Goal: Information Seeking & Learning: Find specific page/section

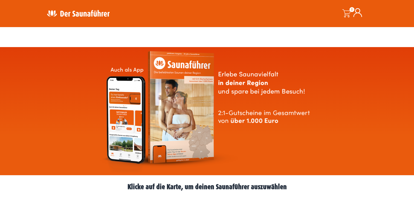
scroll to position [164, 0]
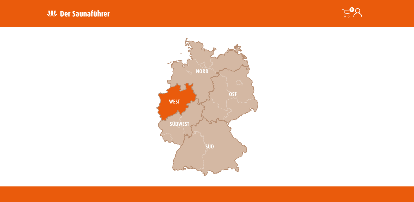
click at [173, 97] on icon at bounding box center [177, 102] width 40 height 38
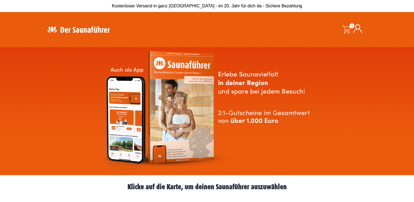
scroll to position [164, 0]
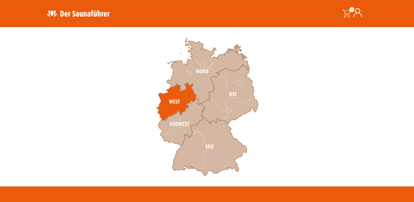
click at [176, 97] on icon at bounding box center [177, 102] width 40 height 38
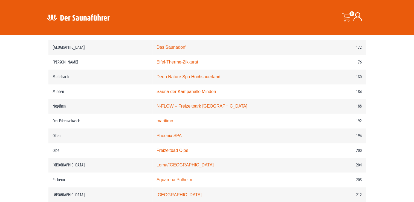
scroll to position [859, 0]
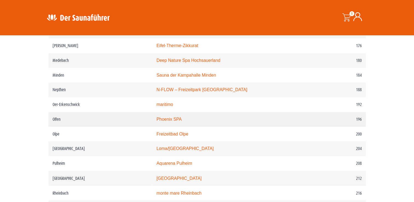
click at [178, 118] on link "Phoenix SPA" at bounding box center [169, 119] width 25 height 5
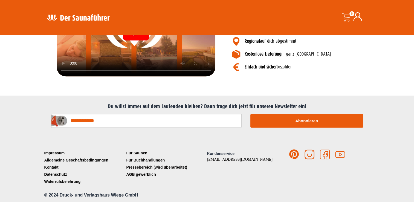
scroll to position [392, 0]
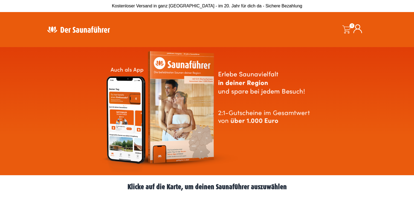
scroll to position [164, 0]
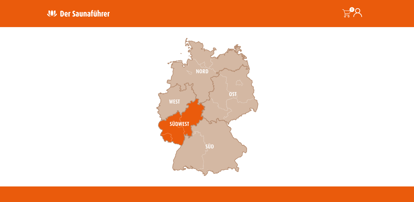
click at [182, 126] on icon at bounding box center [181, 122] width 47 height 47
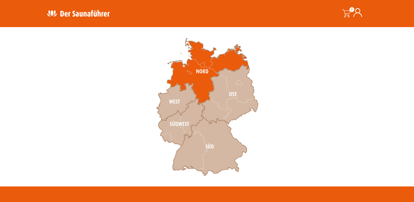
click at [203, 87] on icon at bounding box center [208, 71] width 82 height 66
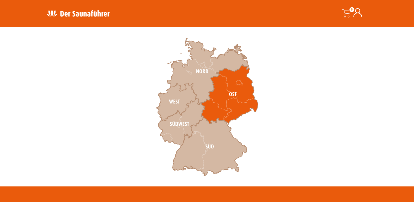
click at [216, 104] on icon at bounding box center [229, 94] width 57 height 60
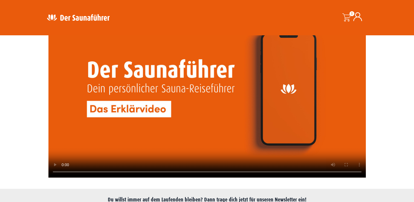
scroll to position [1097, 0]
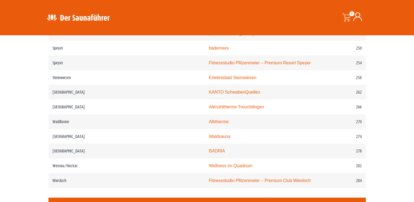
scroll to position [1215, 0]
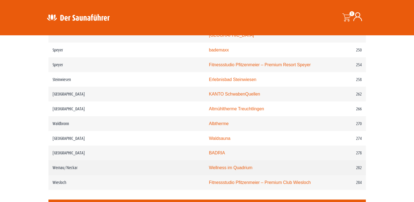
click at [209, 165] on link "Wellness im Quadrium" at bounding box center [231, 167] width 44 height 5
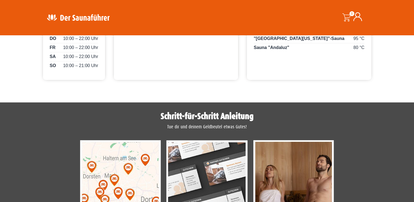
scroll to position [493, 0]
